Goal: Find specific page/section

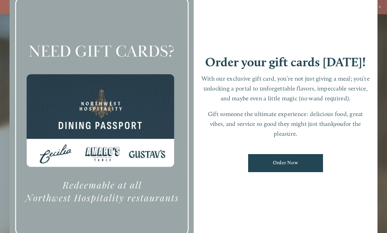
click at [381, 38] on div at bounding box center [193, 116] width 387 height 233
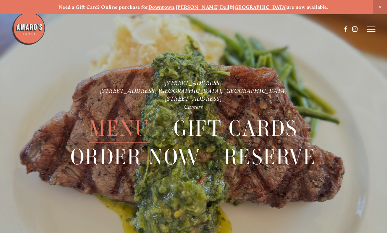
click at [112, 132] on span "Menu" at bounding box center [119, 129] width 61 height 28
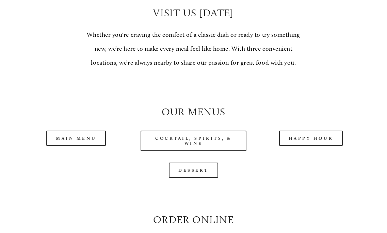
scroll to position [646, 0]
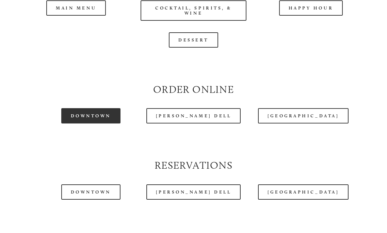
click at [81, 123] on link "Downtown" at bounding box center [90, 115] width 59 height 15
click at [303, 22] on div at bounding box center [176, 12] width 329 height 35
click at [298, 22] on div at bounding box center [176, 12] width 329 height 35
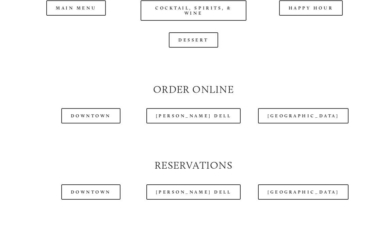
click at [308, 21] on div at bounding box center [176, 12] width 329 height 35
drag, startPoint x: 318, startPoint y: 21, endPoint x: 338, endPoint y: 39, distance: 27.2
click at [318, 21] on div at bounding box center [176, 12] width 329 height 35
click at [315, 22] on div at bounding box center [176, 12] width 329 height 35
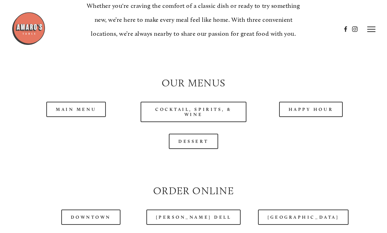
scroll to position [544, 0]
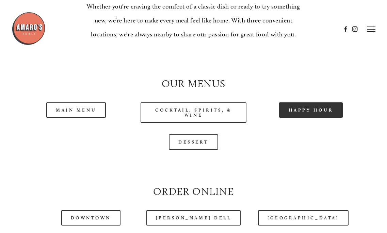
click at [314, 118] on link "Happy Hour" at bounding box center [311, 109] width 64 height 15
